Goal: Find specific page/section: Find specific page/section

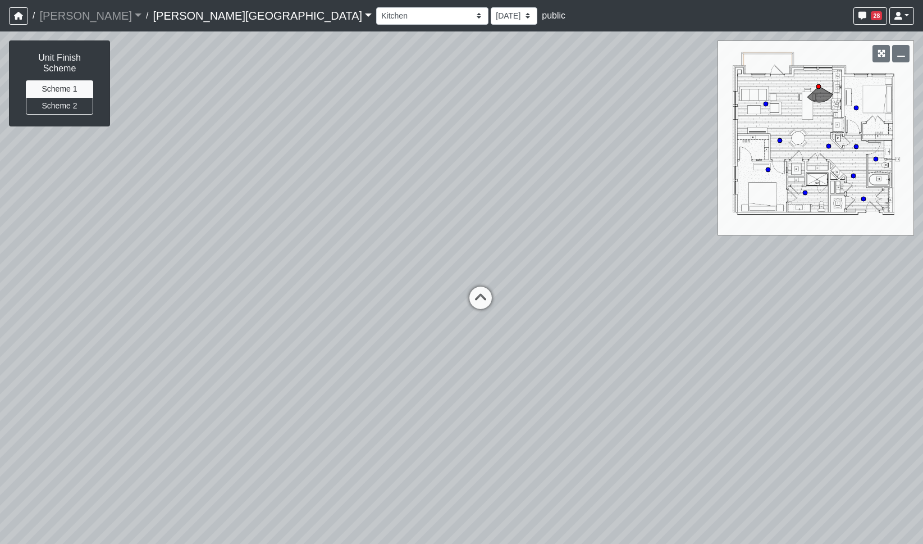
select select "3f8ehn1XMdp2ChiJxvm4Bh"
click at [16, 10] on button "button" at bounding box center [18, 15] width 19 height 17
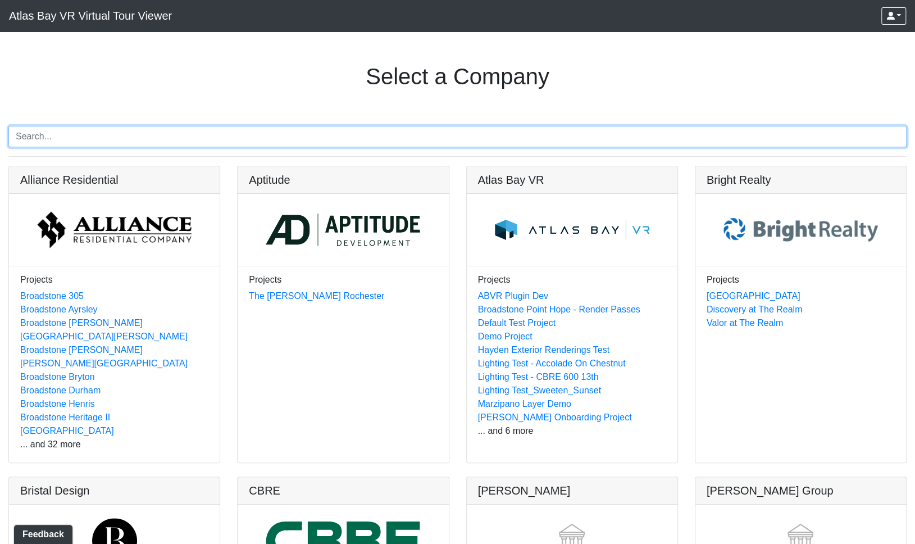
click at [195, 137] on input "Search" at bounding box center [457, 136] width 898 height 21
paste input "Ellison Mallard Creek"
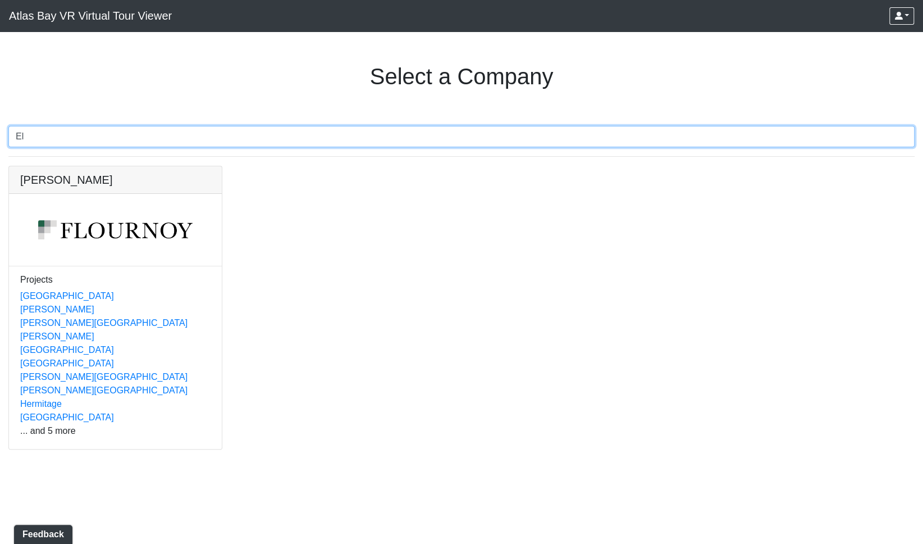
type input "E"
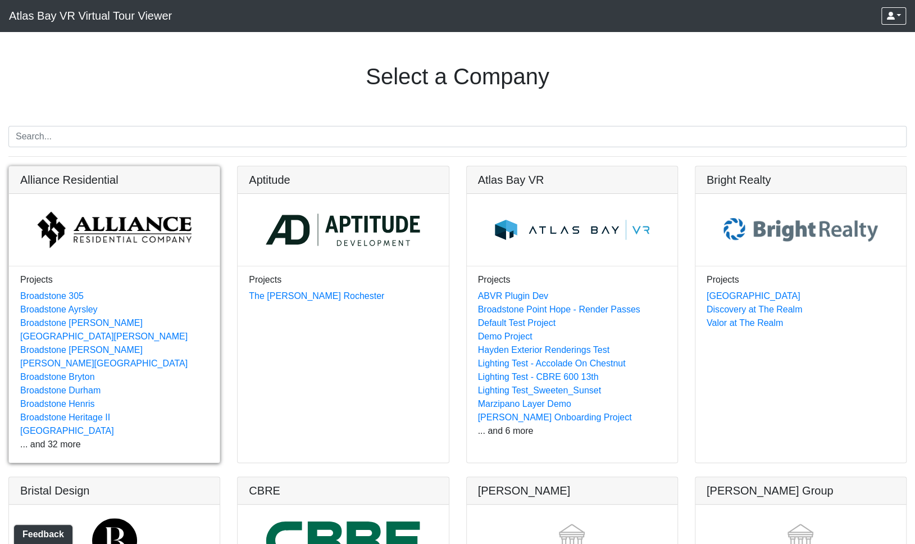
click at [79, 166] on link at bounding box center [114, 166] width 211 height 0
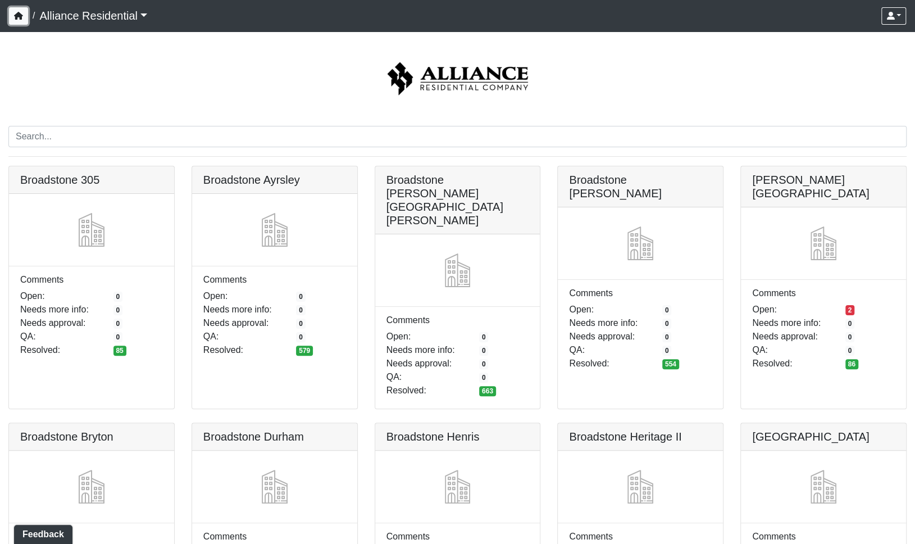
click at [19, 18] on icon "button" at bounding box center [18, 16] width 9 height 8
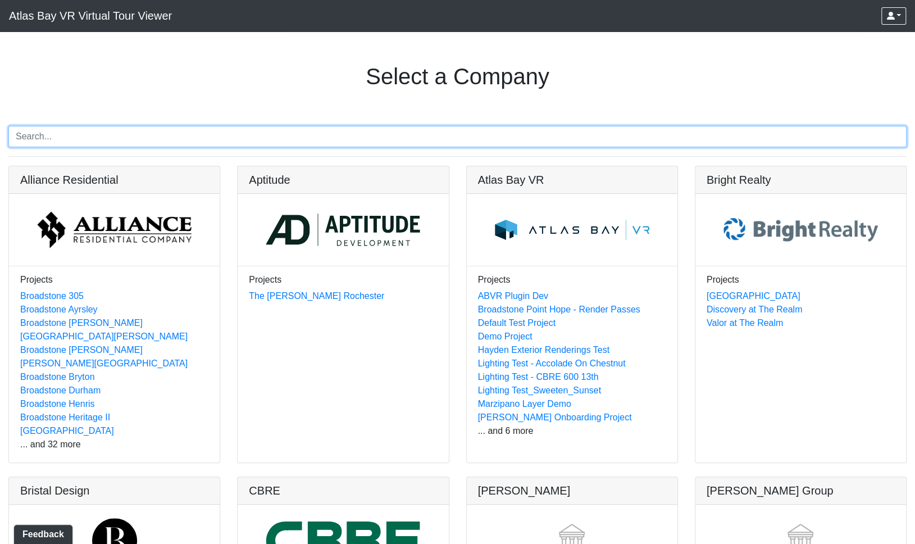
scroll to position [318, 0]
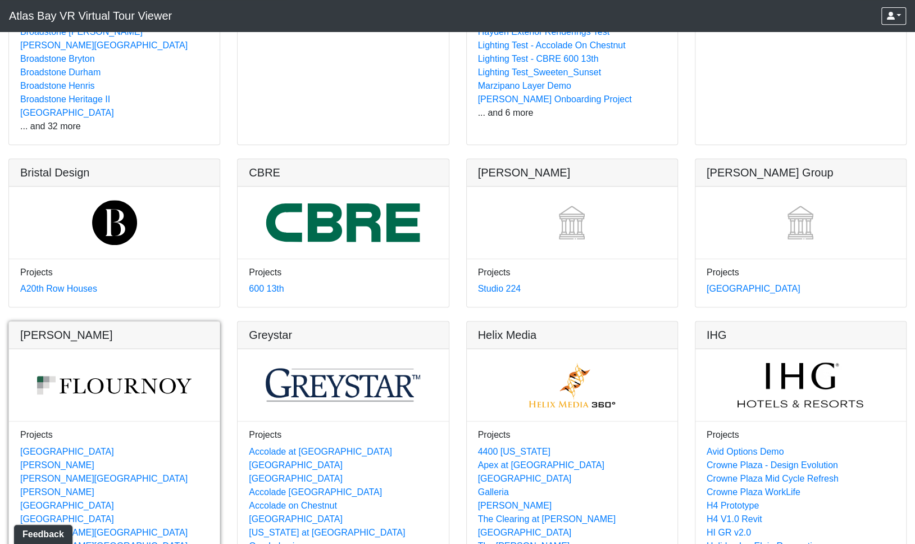
click at [136, 321] on link at bounding box center [114, 321] width 211 height 0
